Goal: Task Accomplishment & Management: Manage account settings

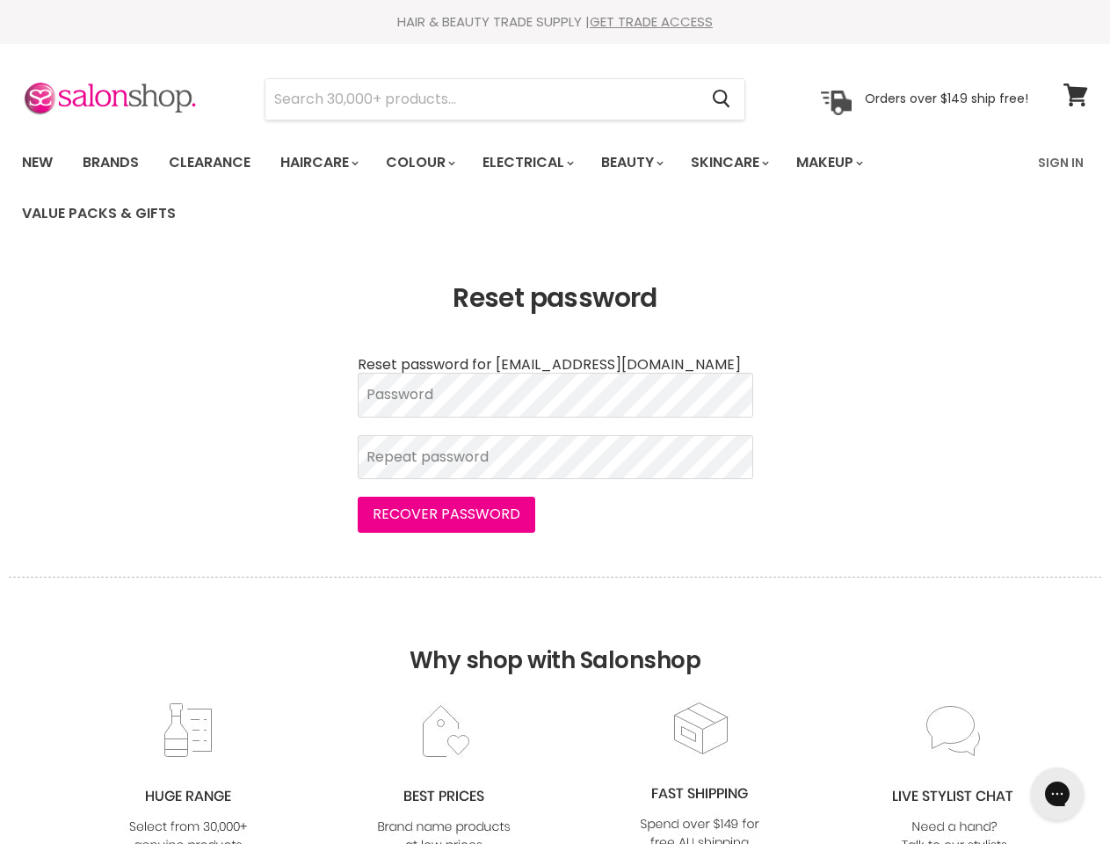
click at [555, 422] on form "Reset password for [EMAIL_ADDRESS][DOMAIN_NAME] Password Repeat password Recove…" at bounding box center [555, 445] width 395 height 176
click at [482, 99] on input "Search" at bounding box center [481, 99] width 432 height 40
click at [722, 99] on icon "Search" at bounding box center [722, 100] width 18 height 18
click at [324, 163] on link "Haircare" at bounding box center [318, 162] width 102 height 37
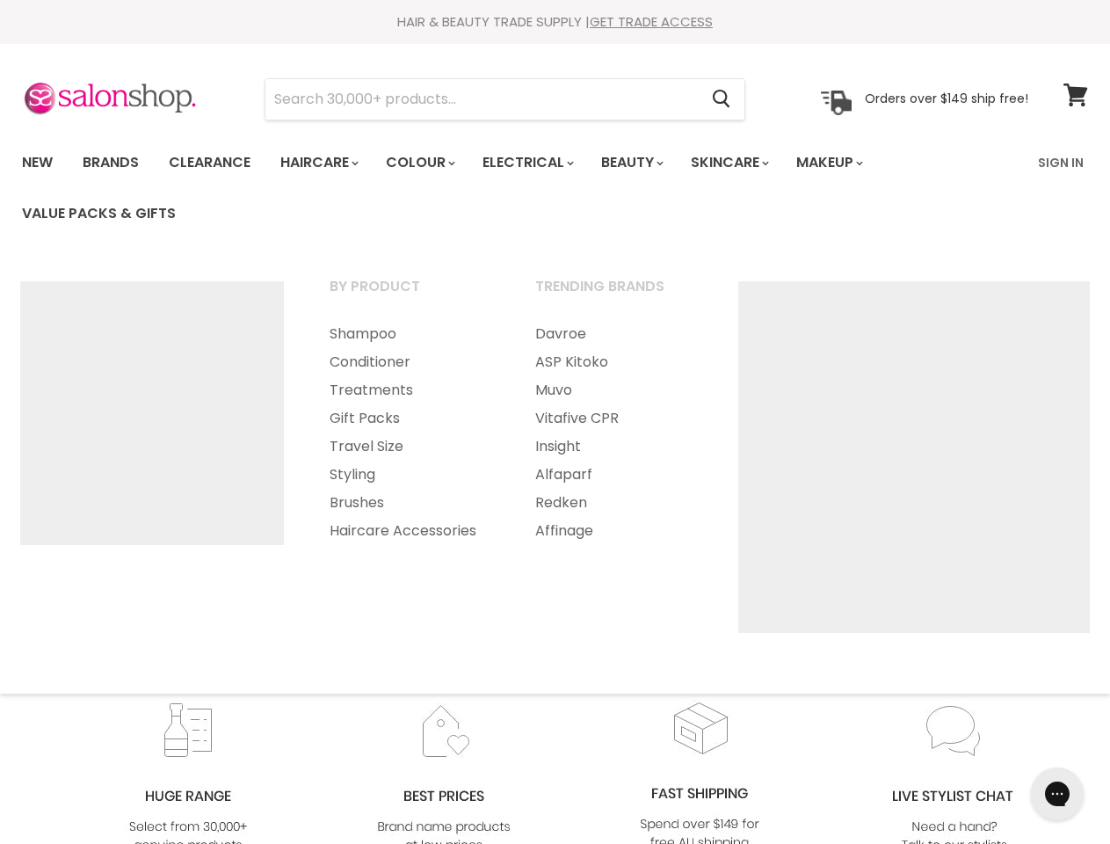
click at [430, 163] on link "Colour" at bounding box center [419, 162] width 93 height 37
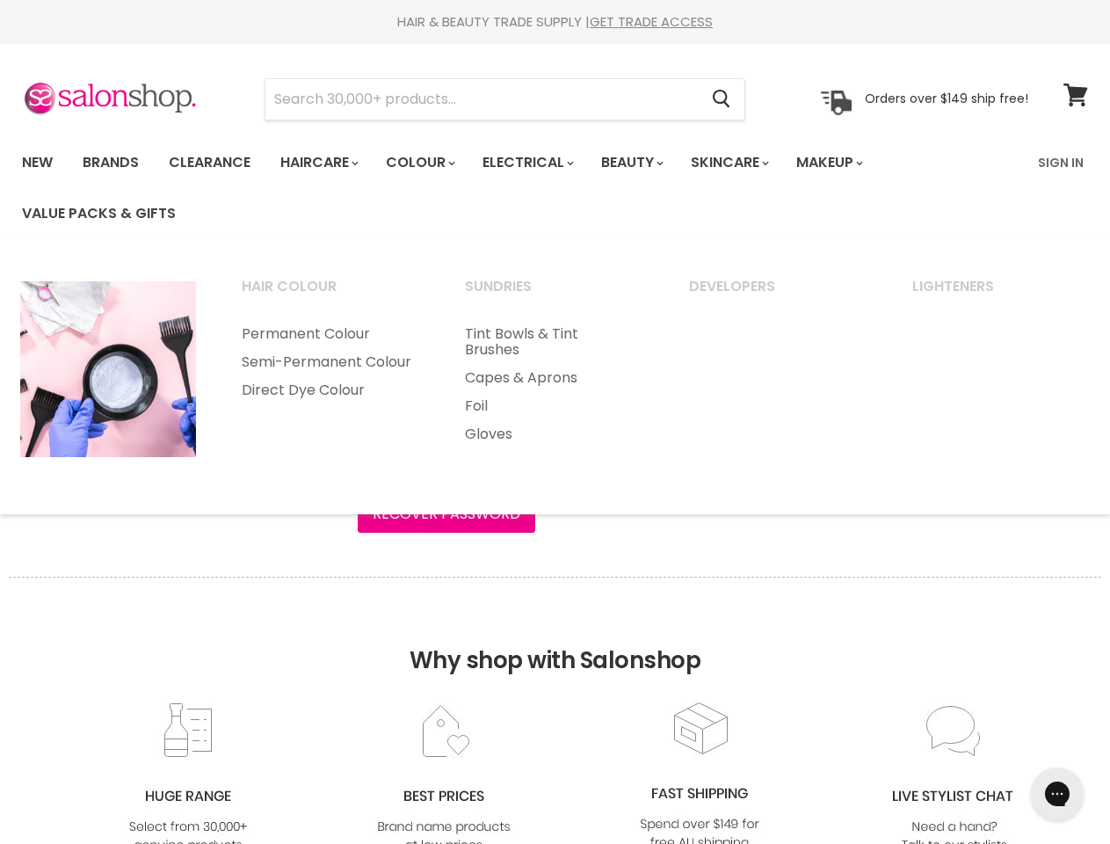
click at [540, 163] on link "Electrical" at bounding box center [526, 162] width 115 height 37
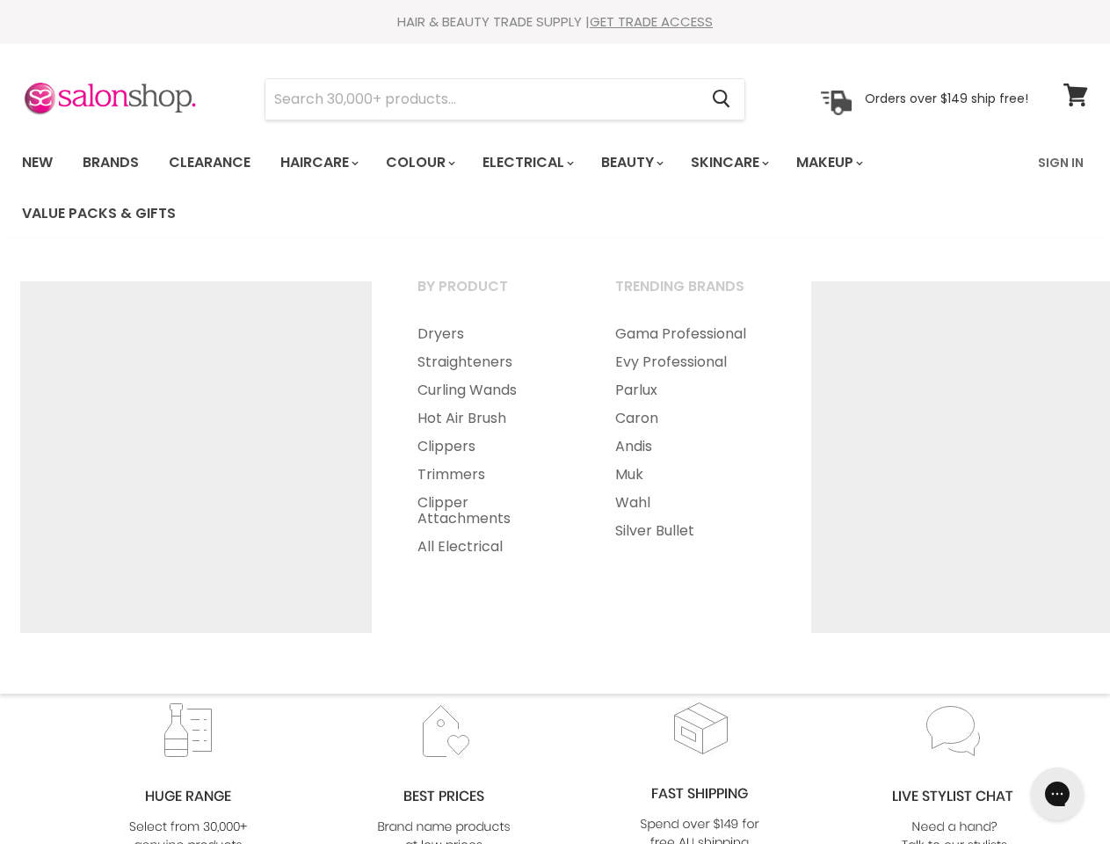
click at [647, 163] on link "Beauty" at bounding box center [631, 162] width 86 height 37
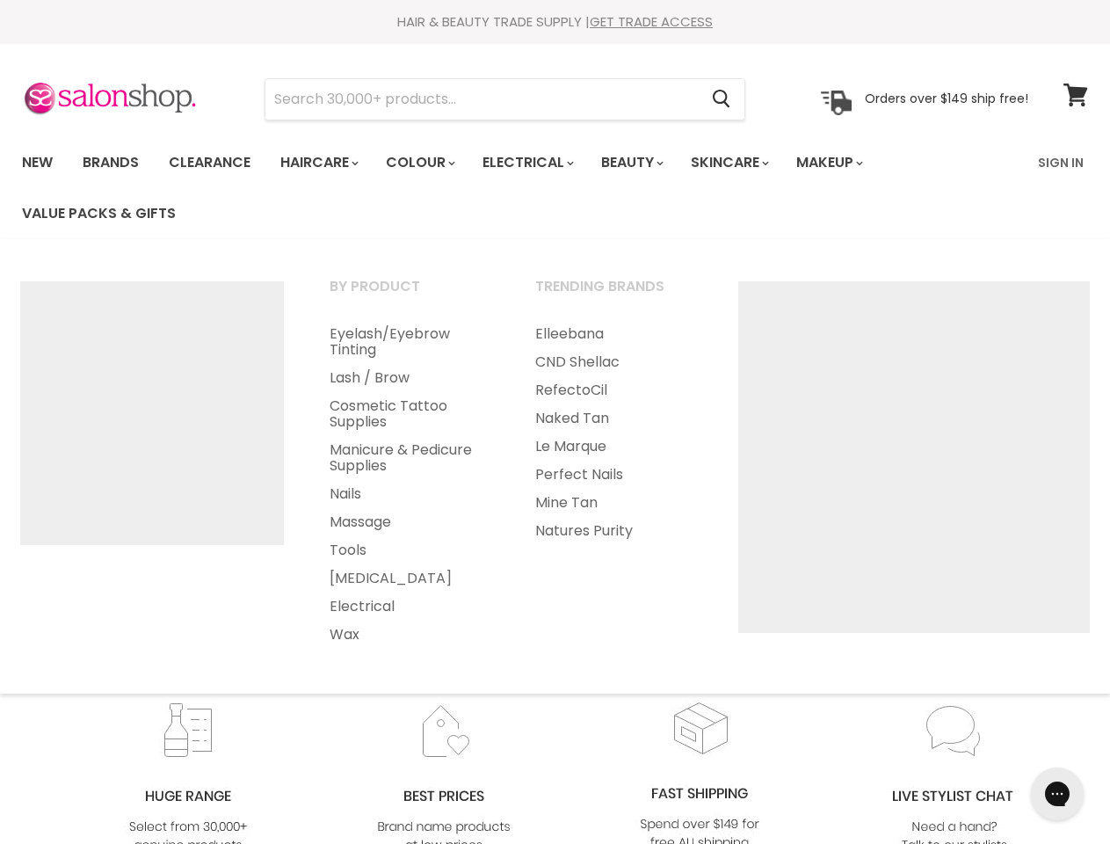
click at [749, 163] on link "Skincare" at bounding box center [729, 162] width 102 height 37
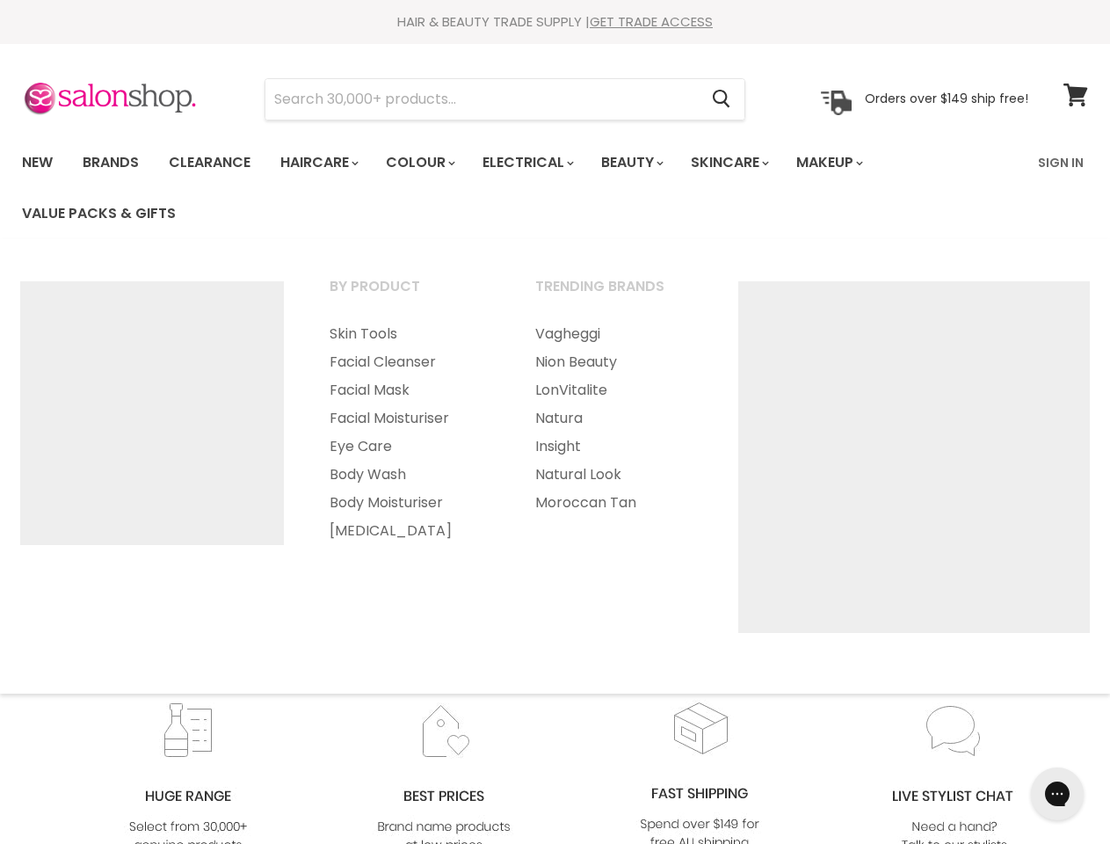
click at [853, 163] on link "Makeup" at bounding box center [828, 162] width 91 height 37
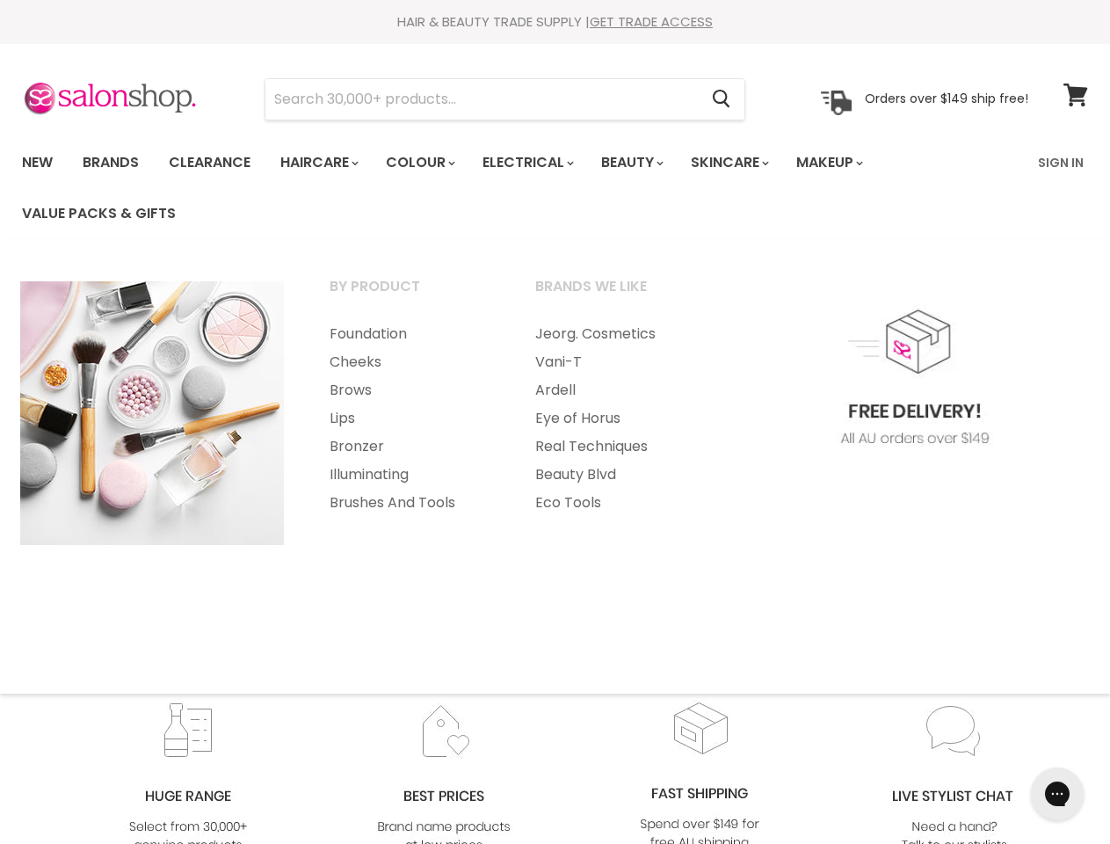
click at [445, 514] on link "Brushes And Tools" at bounding box center [409, 503] width 202 height 28
